Goal: Task Accomplishment & Management: Complete application form

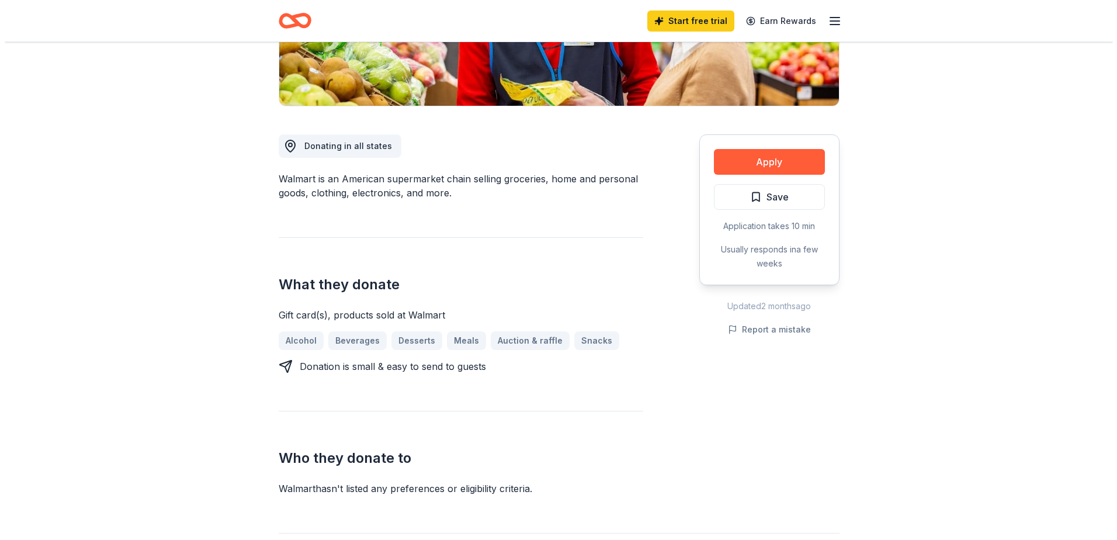
scroll to position [234, 0]
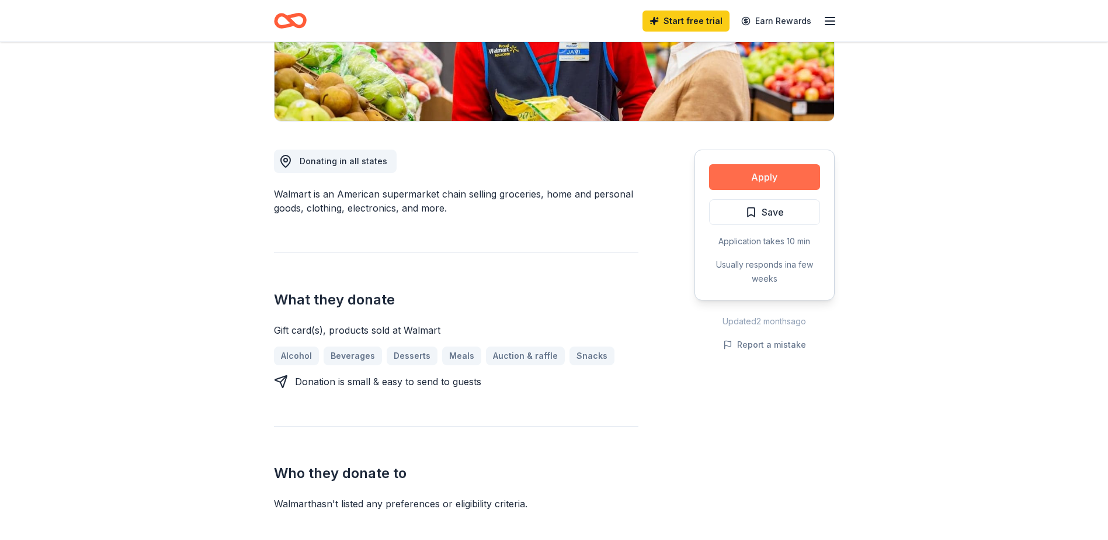
click at [755, 169] on button "Apply" at bounding box center [764, 177] width 111 height 26
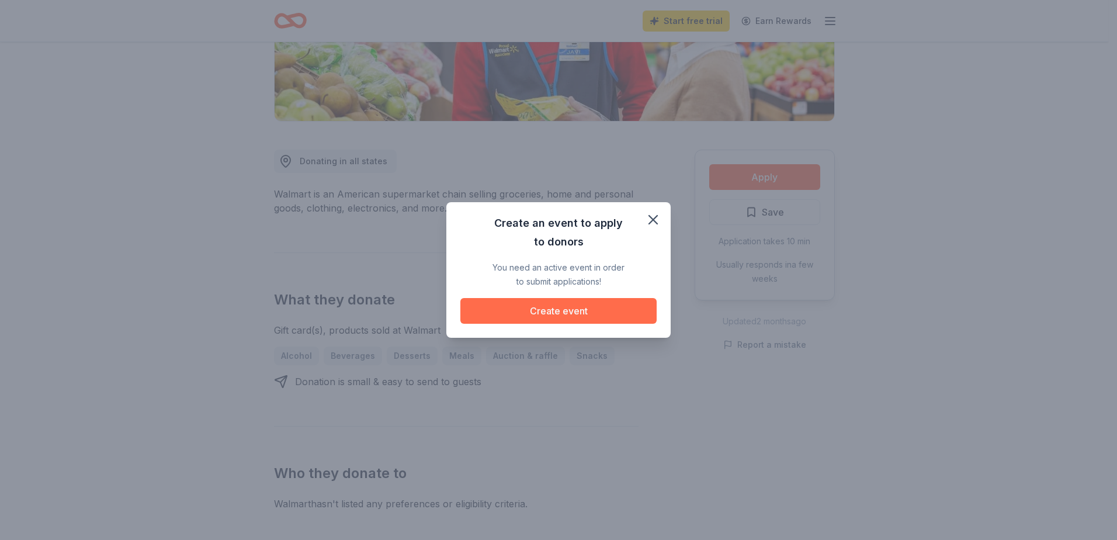
click at [557, 313] on button "Create event" at bounding box center [558, 311] width 196 height 26
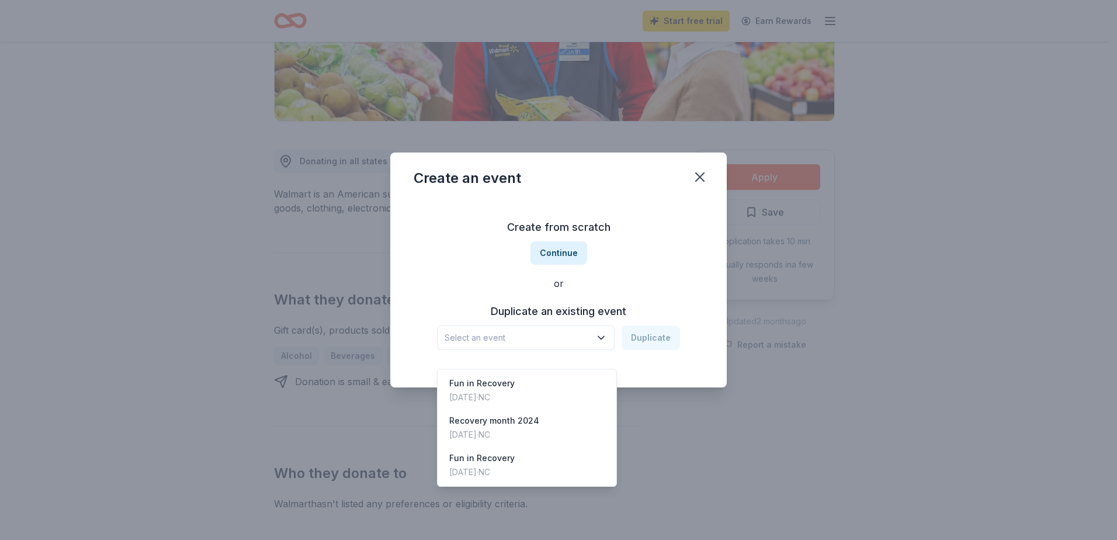
click at [598, 328] on button "Select an event" at bounding box center [526, 337] width 178 height 25
click at [503, 414] on div "Recovery month 2024" at bounding box center [494, 421] width 90 height 14
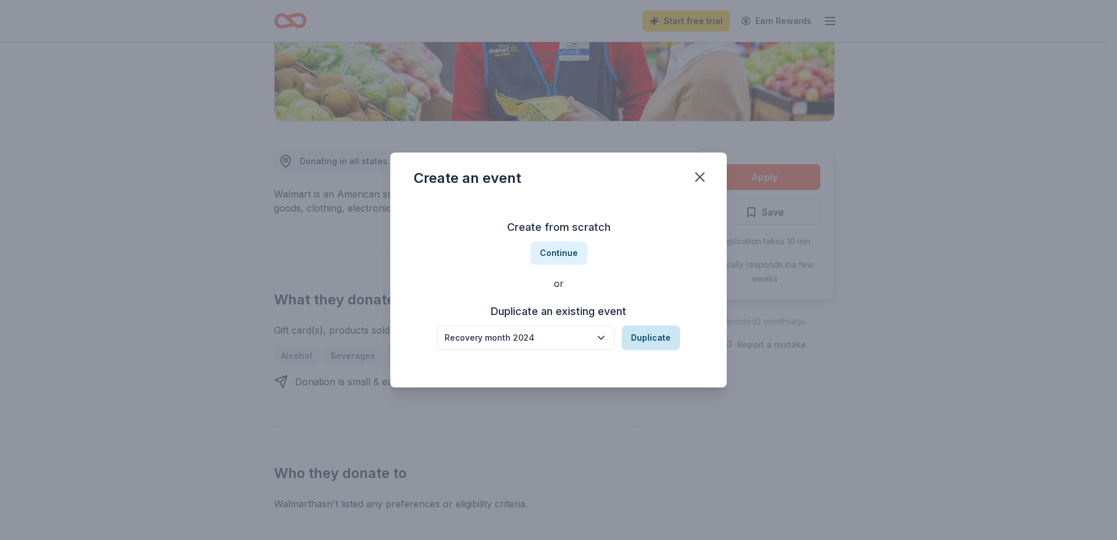
click at [656, 335] on button "Duplicate" at bounding box center [651, 337] width 58 height 25
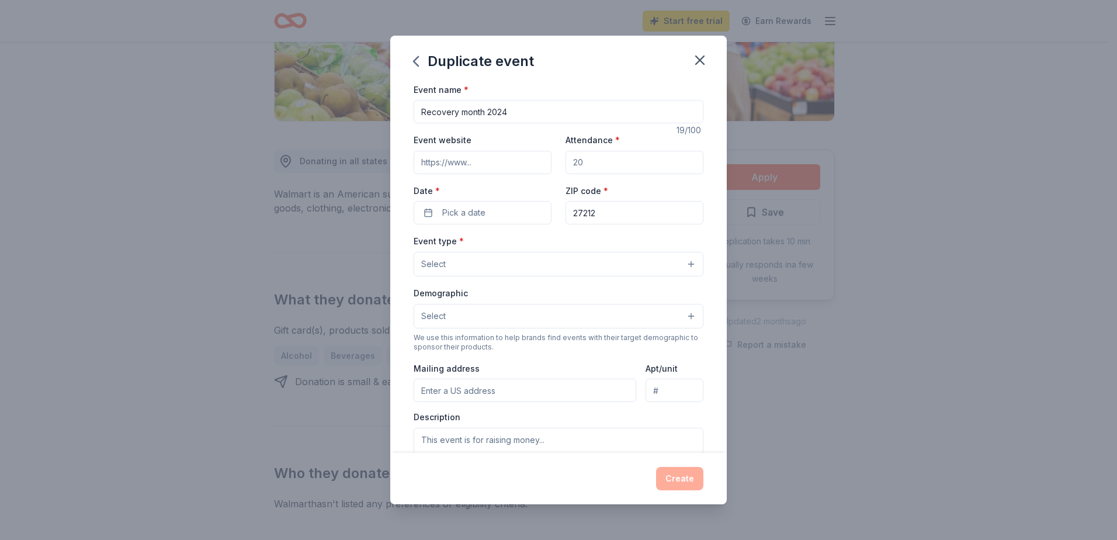
click at [510, 113] on input "Recovery month 2024" at bounding box center [559, 111] width 290 height 23
type input "Recovery month 2025"
click at [574, 162] on input "Attendance *" at bounding box center [635, 162] width 138 height 23
type input "60"
click at [492, 213] on button "Pick a date" at bounding box center [483, 212] width 138 height 23
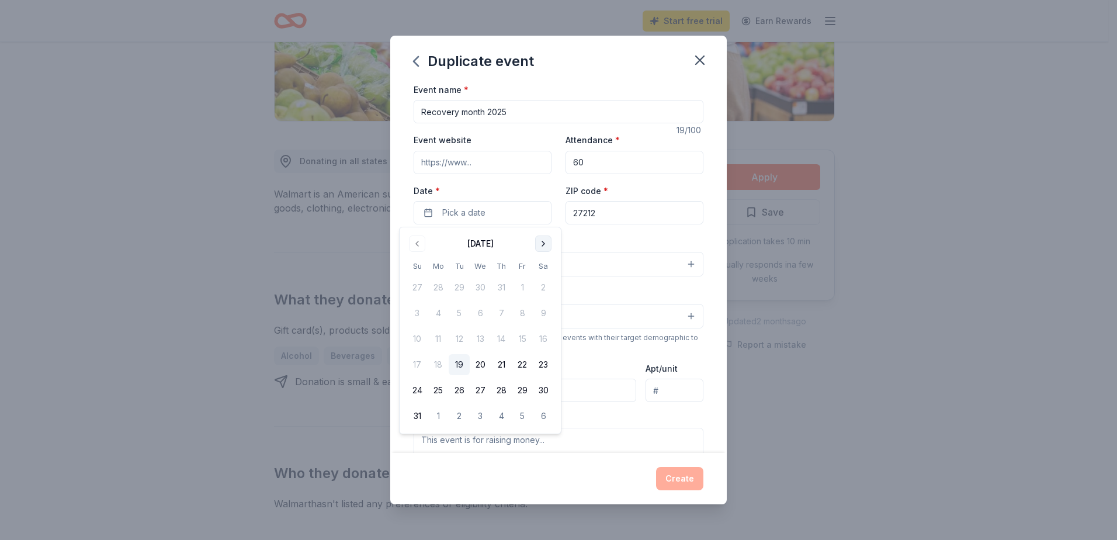
click at [543, 238] on button "Go to next month" at bounding box center [543, 243] width 16 height 16
click at [498, 337] on button "18" at bounding box center [501, 338] width 21 height 21
click at [708, 292] on div "Event name * Recovery month 2025 19 /100 Event website Attendance * 60 Date * […" at bounding box center [558, 267] width 337 height 371
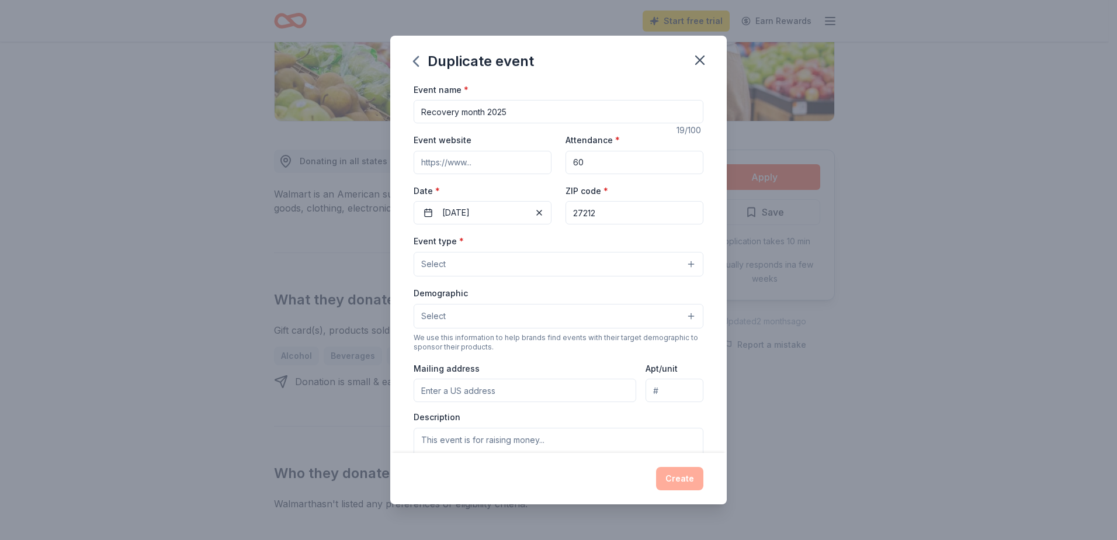
click at [677, 262] on button "Select" at bounding box center [559, 264] width 290 height 25
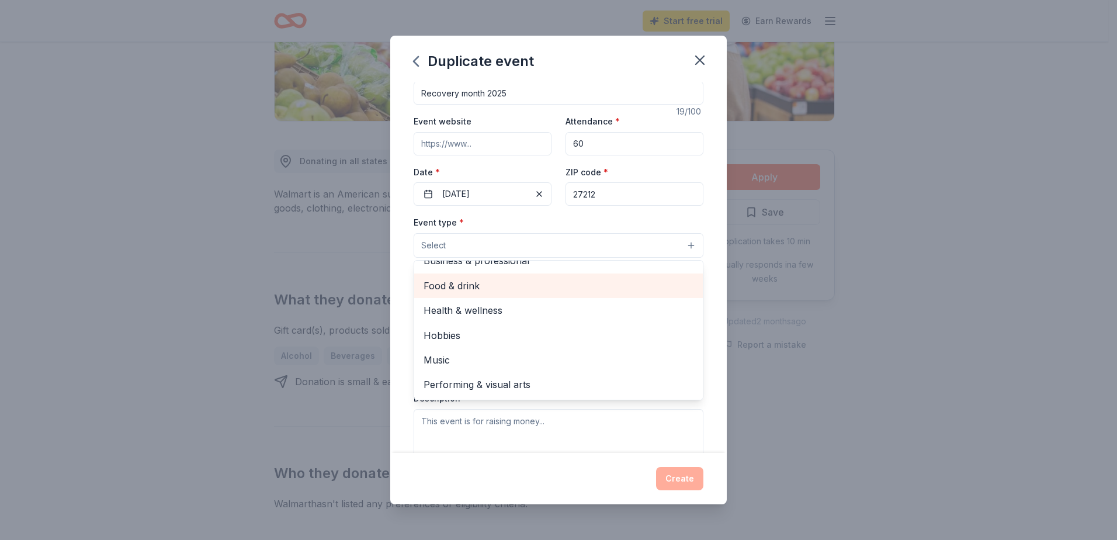
scroll to position [0, 0]
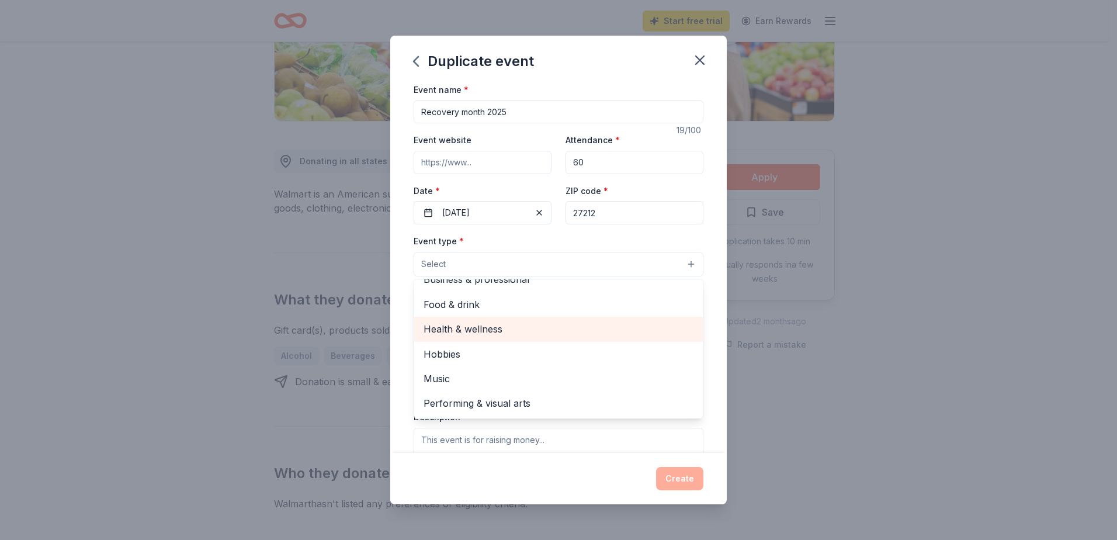
click at [451, 325] on span "Health & wellness" at bounding box center [559, 328] width 270 height 15
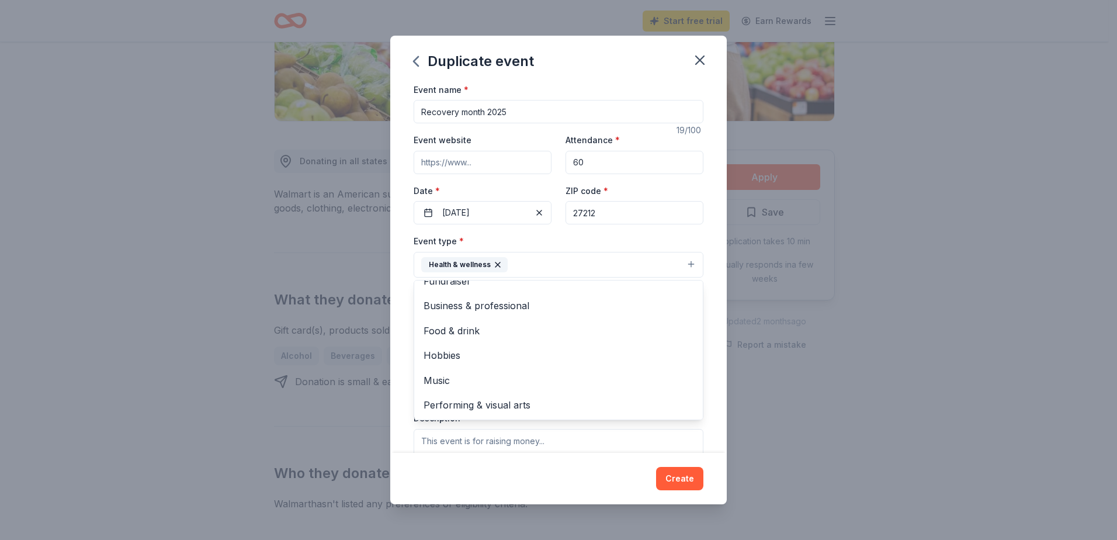
click at [579, 265] on button "Health & wellness" at bounding box center [559, 265] width 290 height 26
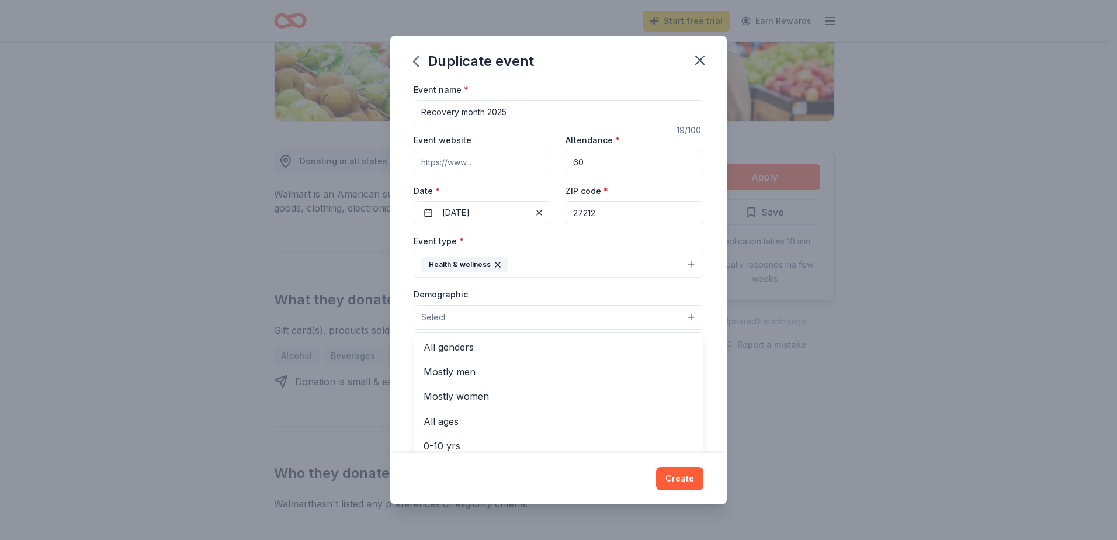
click at [668, 311] on button "Select" at bounding box center [559, 317] width 290 height 25
click at [452, 373] on span "Mostly men" at bounding box center [559, 371] width 270 height 15
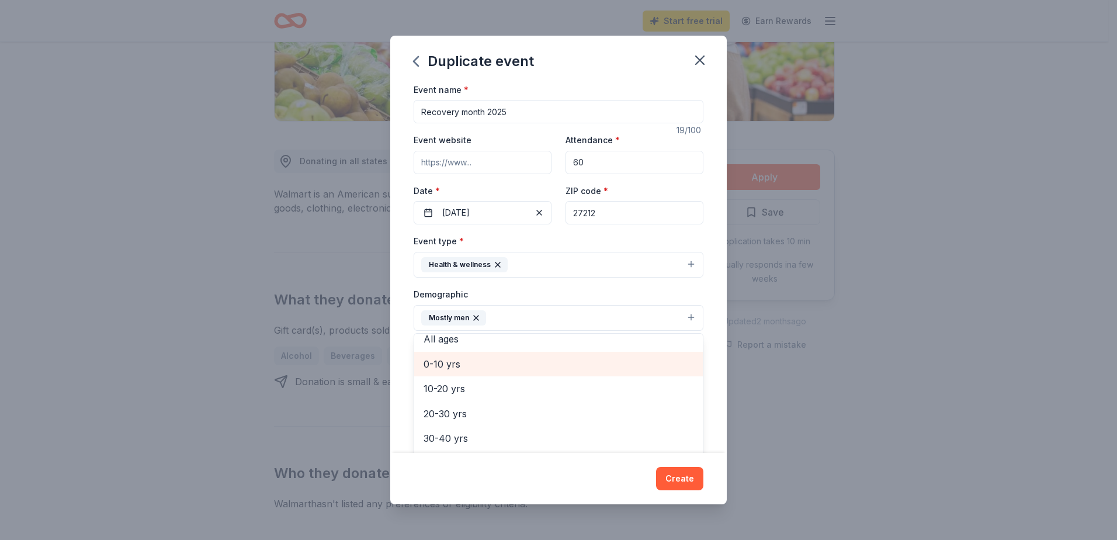
scroll to position [117, 0]
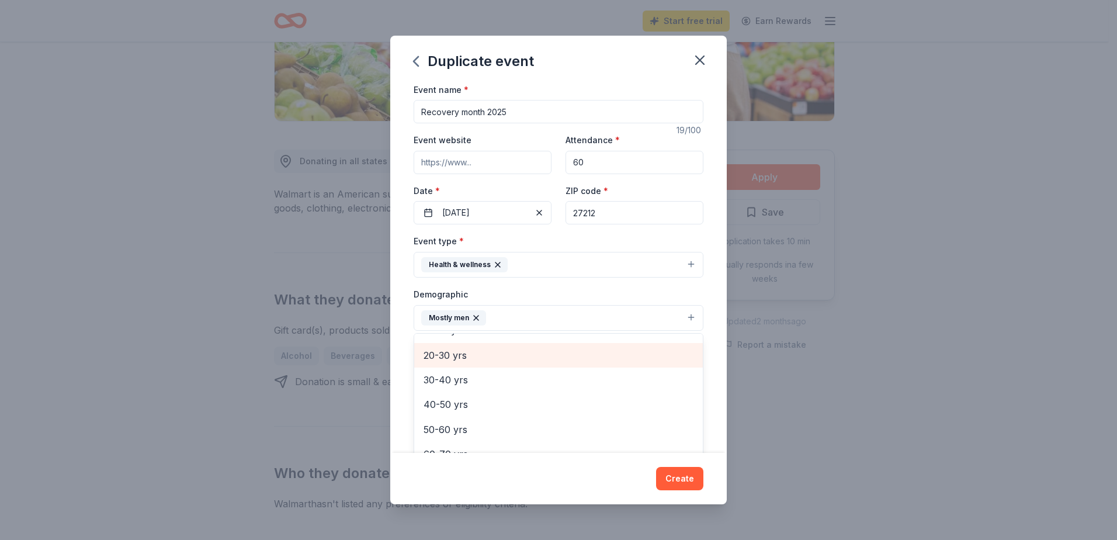
click at [493, 353] on span "20-30 yrs" at bounding box center [559, 355] width 270 height 15
click at [486, 355] on span "30-40 yrs" at bounding box center [559, 355] width 270 height 15
click at [486, 355] on span "40-50 yrs" at bounding box center [559, 358] width 270 height 15
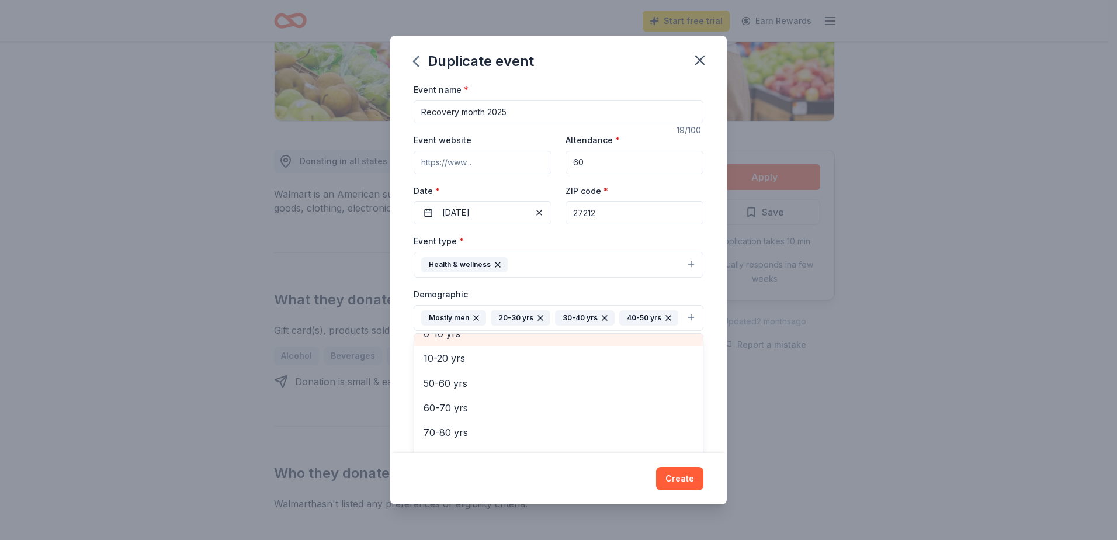
scroll to position [89, 0]
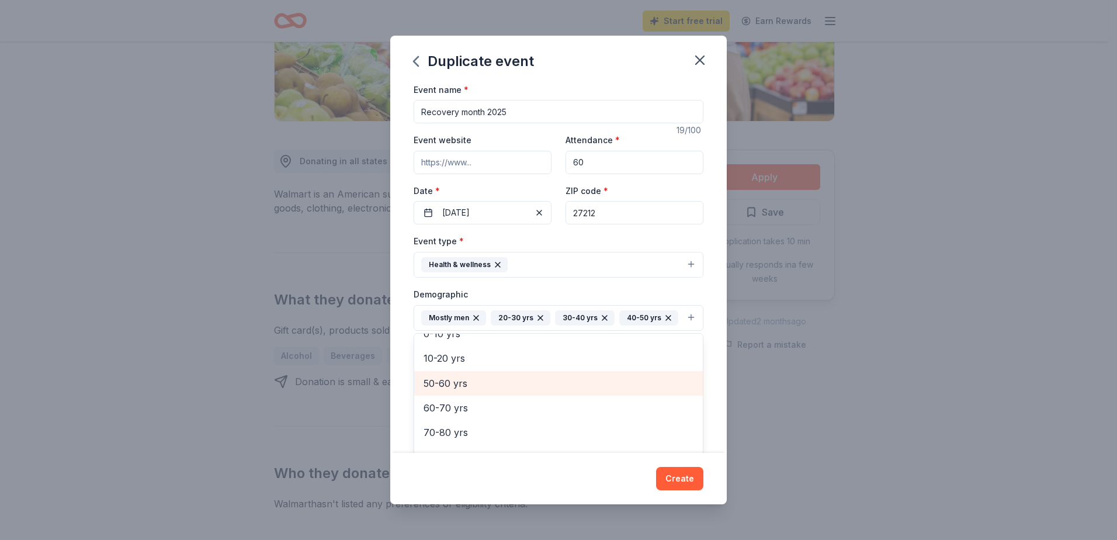
click at [473, 391] on span "50-60 yrs" at bounding box center [559, 383] width 270 height 15
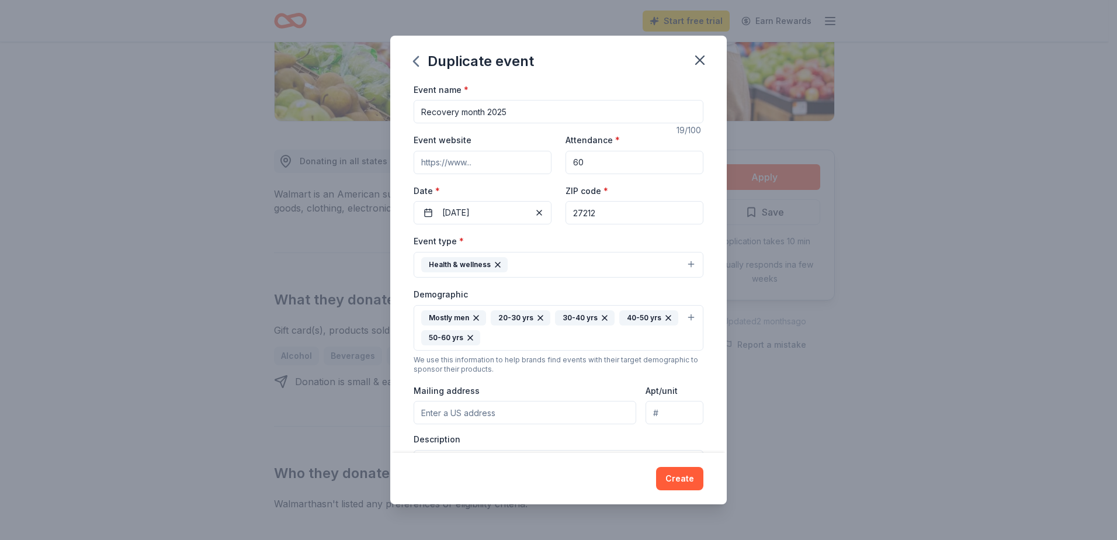
click at [631, 333] on div "Mostly men 20-30 yrs 30-40 yrs 40-50 yrs 50-60 yrs" at bounding box center [551, 327] width 261 height 35
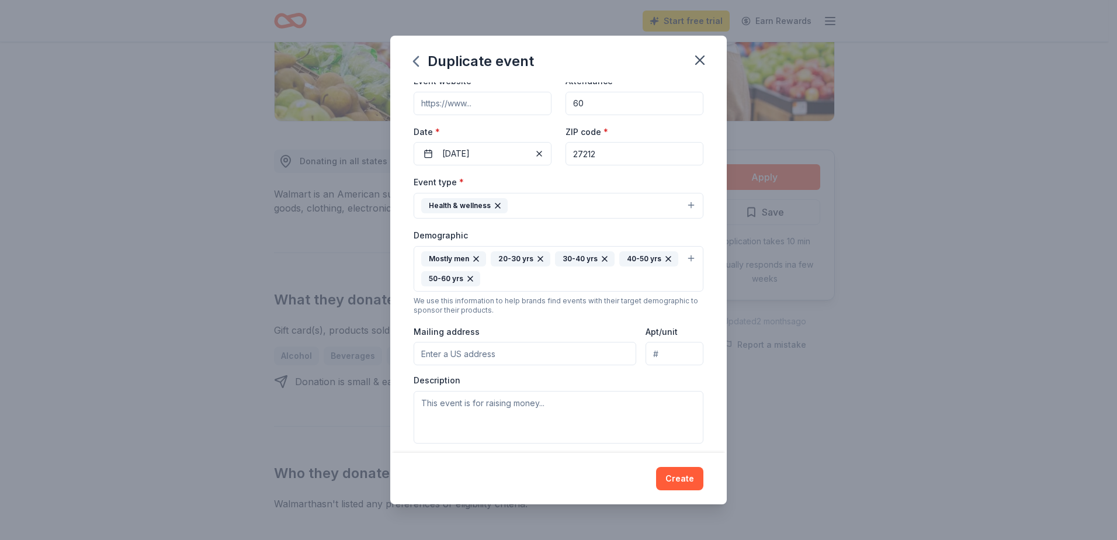
scroll to position [117, 0]
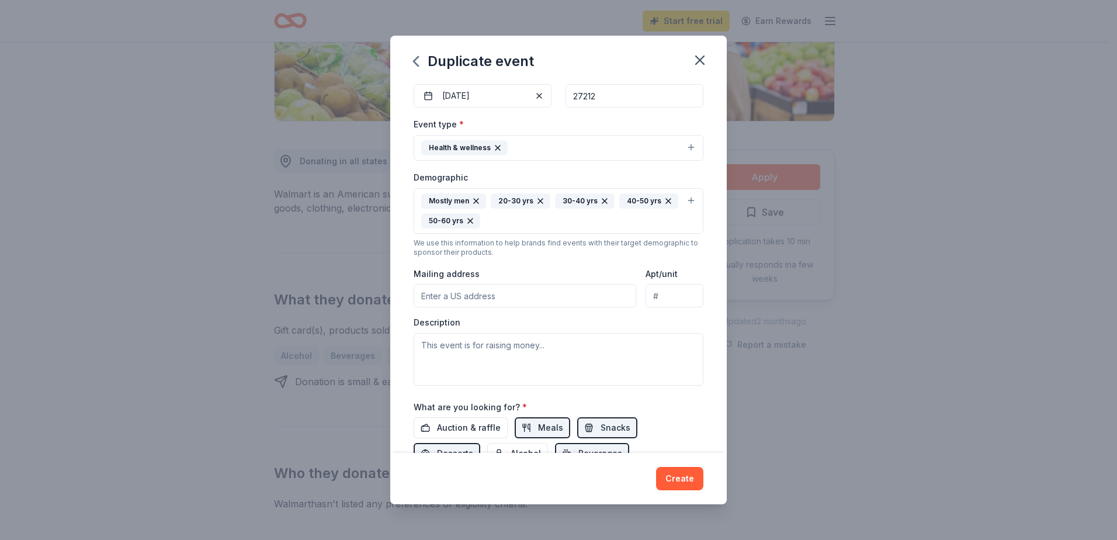
click at [479, 294] on input "Mailing address" at bounding box center [525, 295] width 223 height 23
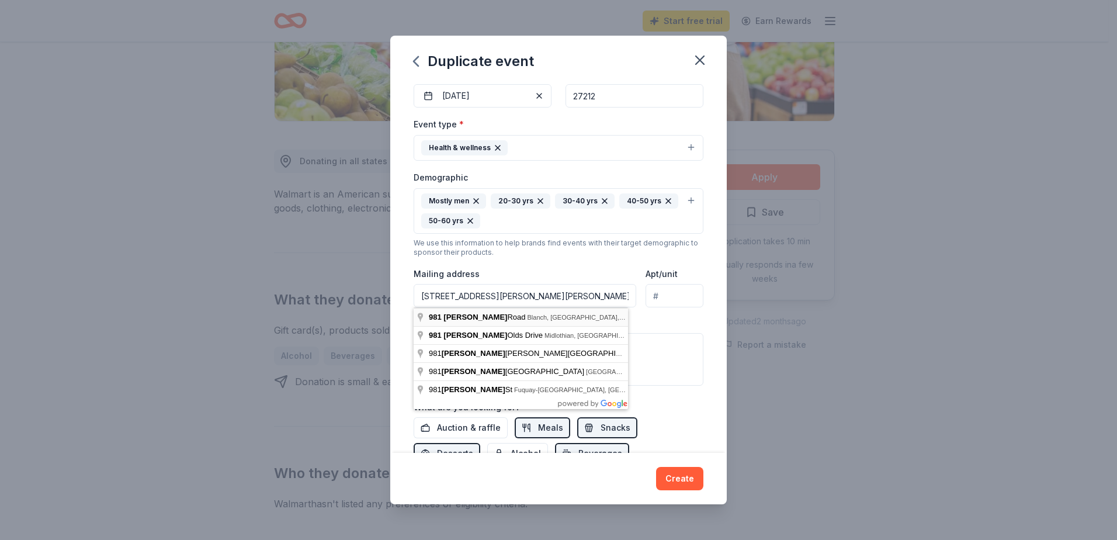
type input "[STREET_ADDRESS][PERSON_NAME][PERSON_NAME]"
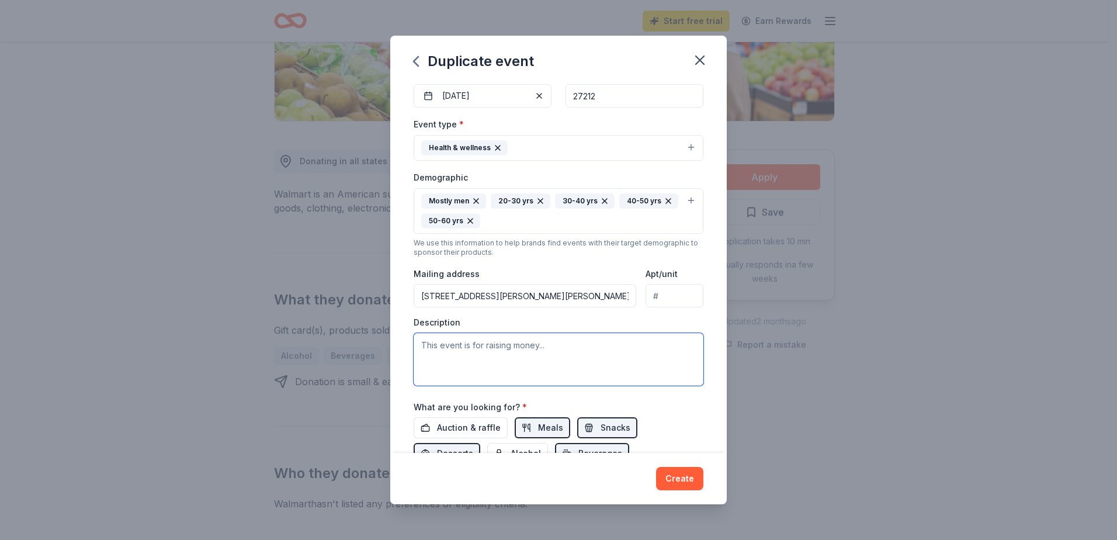
click at [438, 348] on textarea at bounding box center [559, 359] width 290 height 53
